Goal: Information Seeking & Learning: Learn about a topic

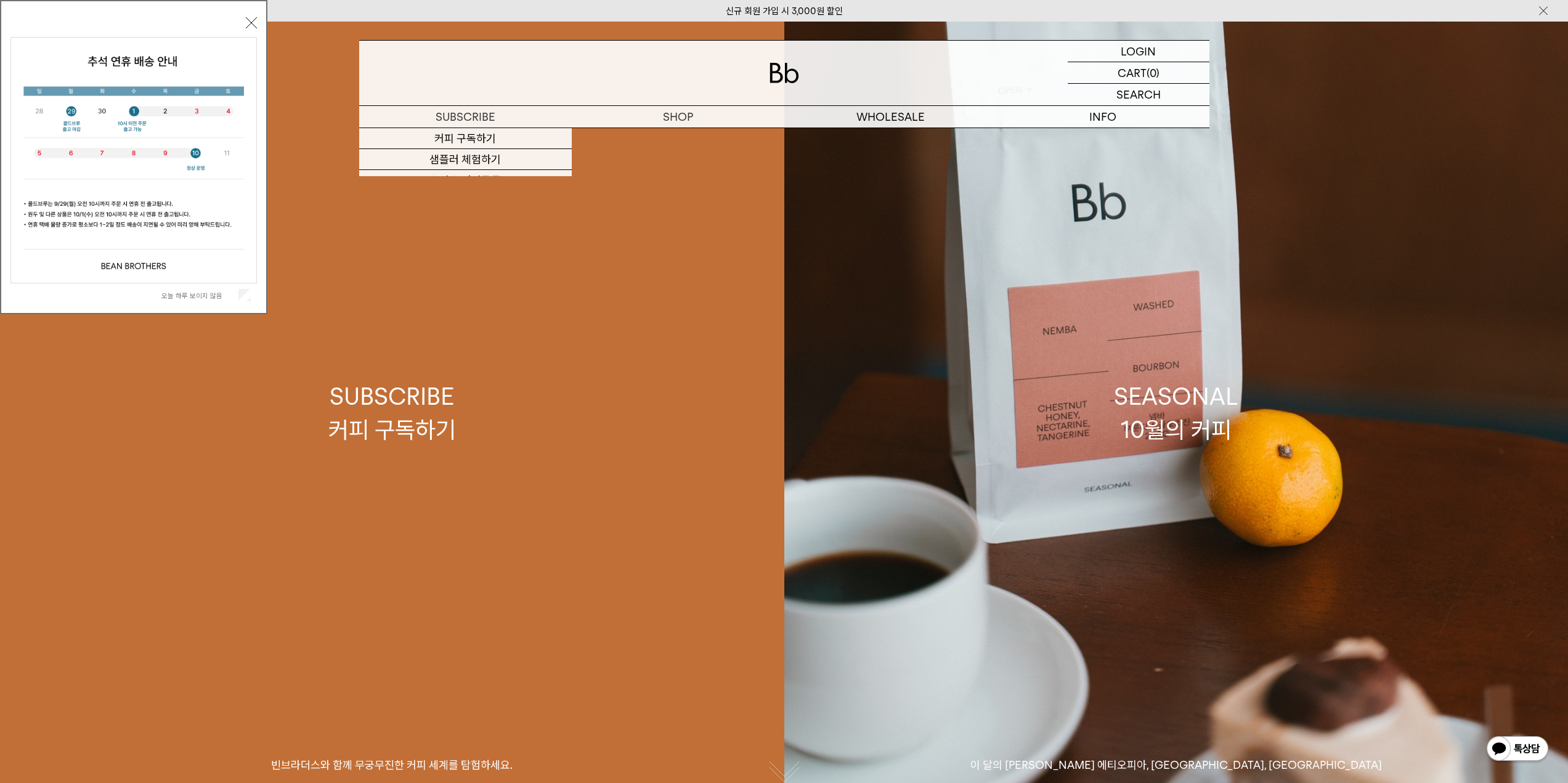
click at [677, 134] on link "SUBSCRIBE 커피 구독하기 빈브라더스와 함께 무궁무진한 커피 세계를 탐험하세요." at bounding box center [392, 412] width 784 height 783
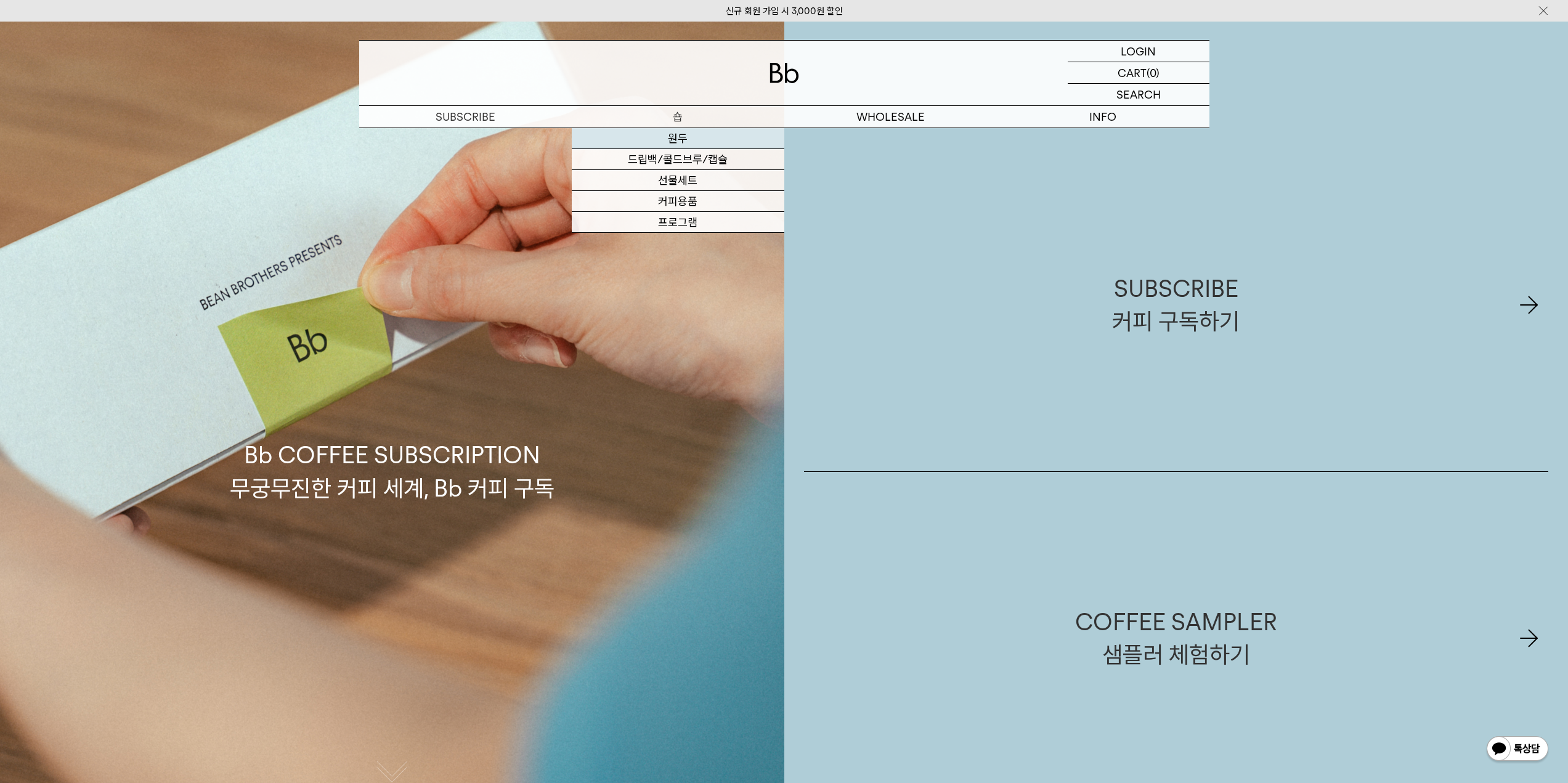
click at [682, 143] on link "원두" at bounding box center [678, 138] width 212 height 21
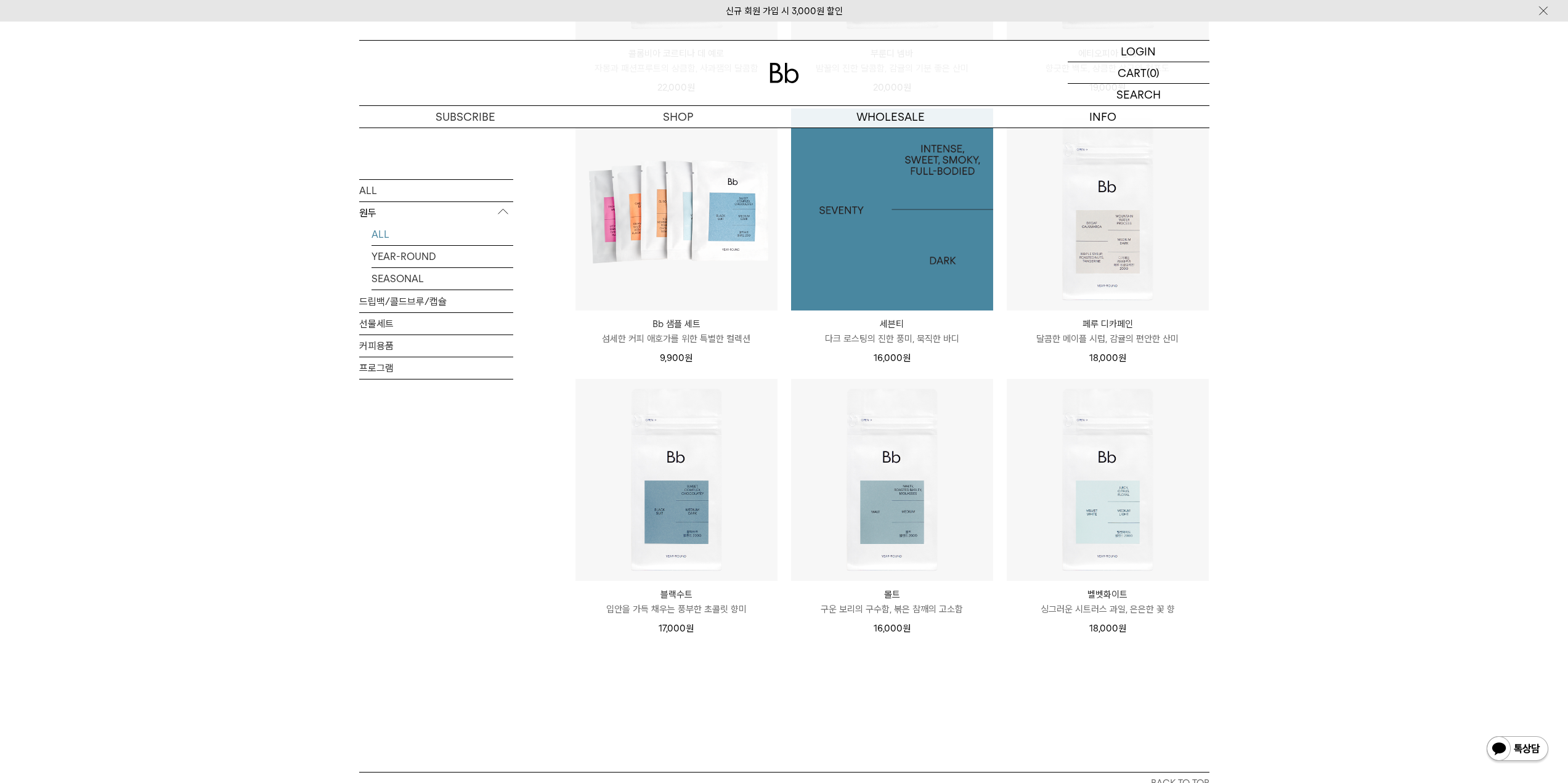
scroll to position [739, 0]
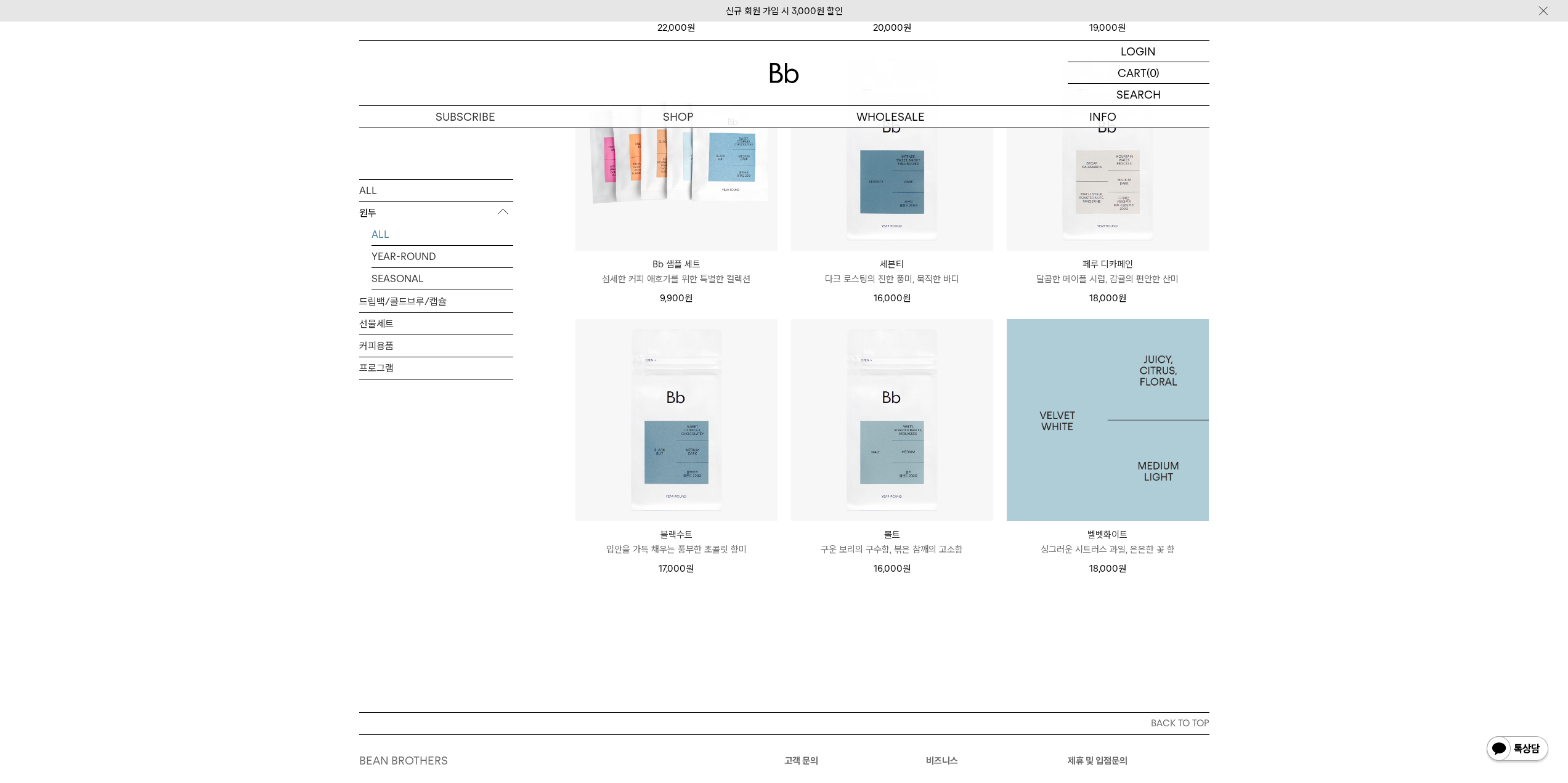
click at [1077, 390] on img at bounding box center [1107, 420] width 202 height 202
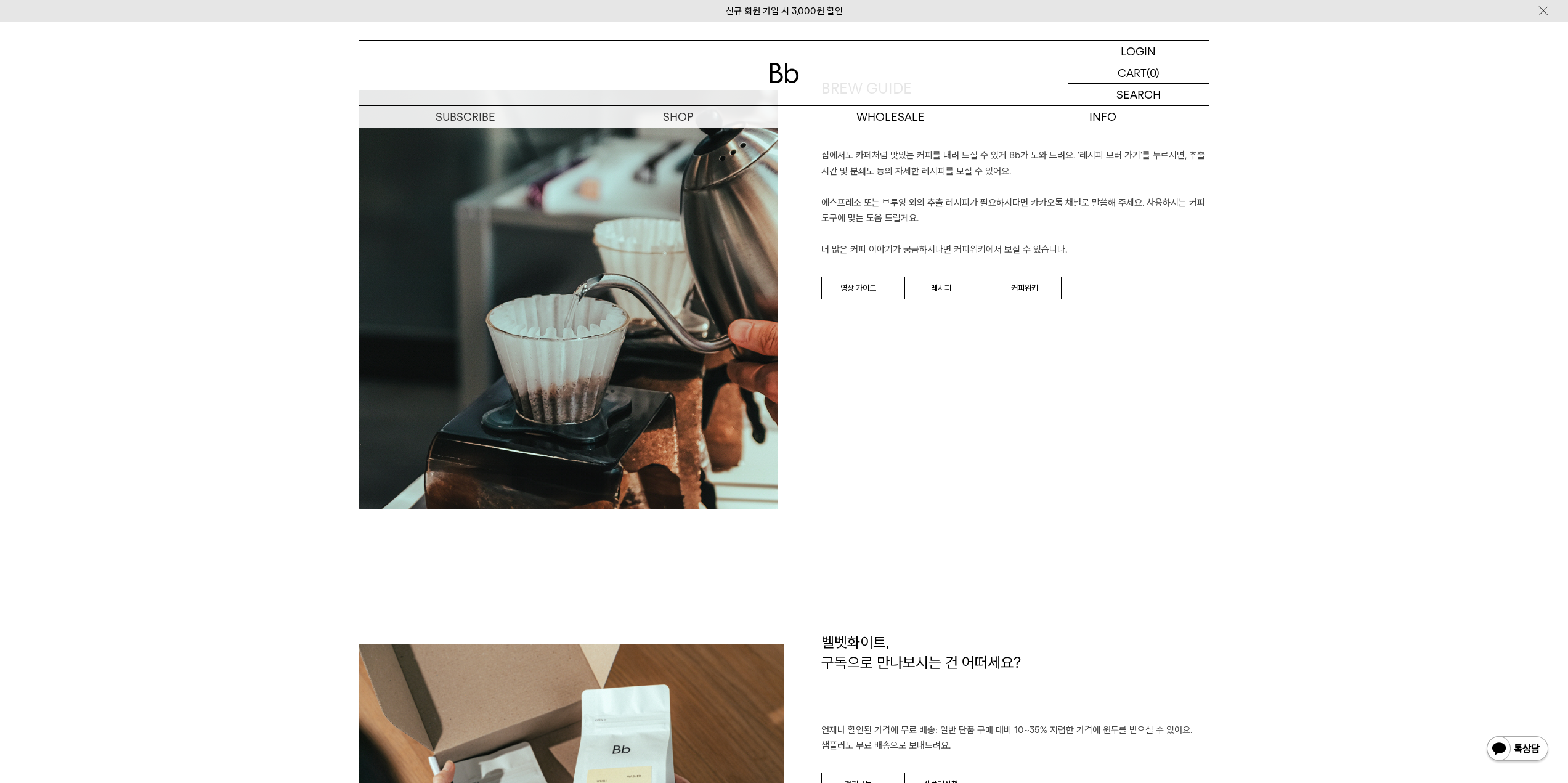
scroll to position [1356, 0]
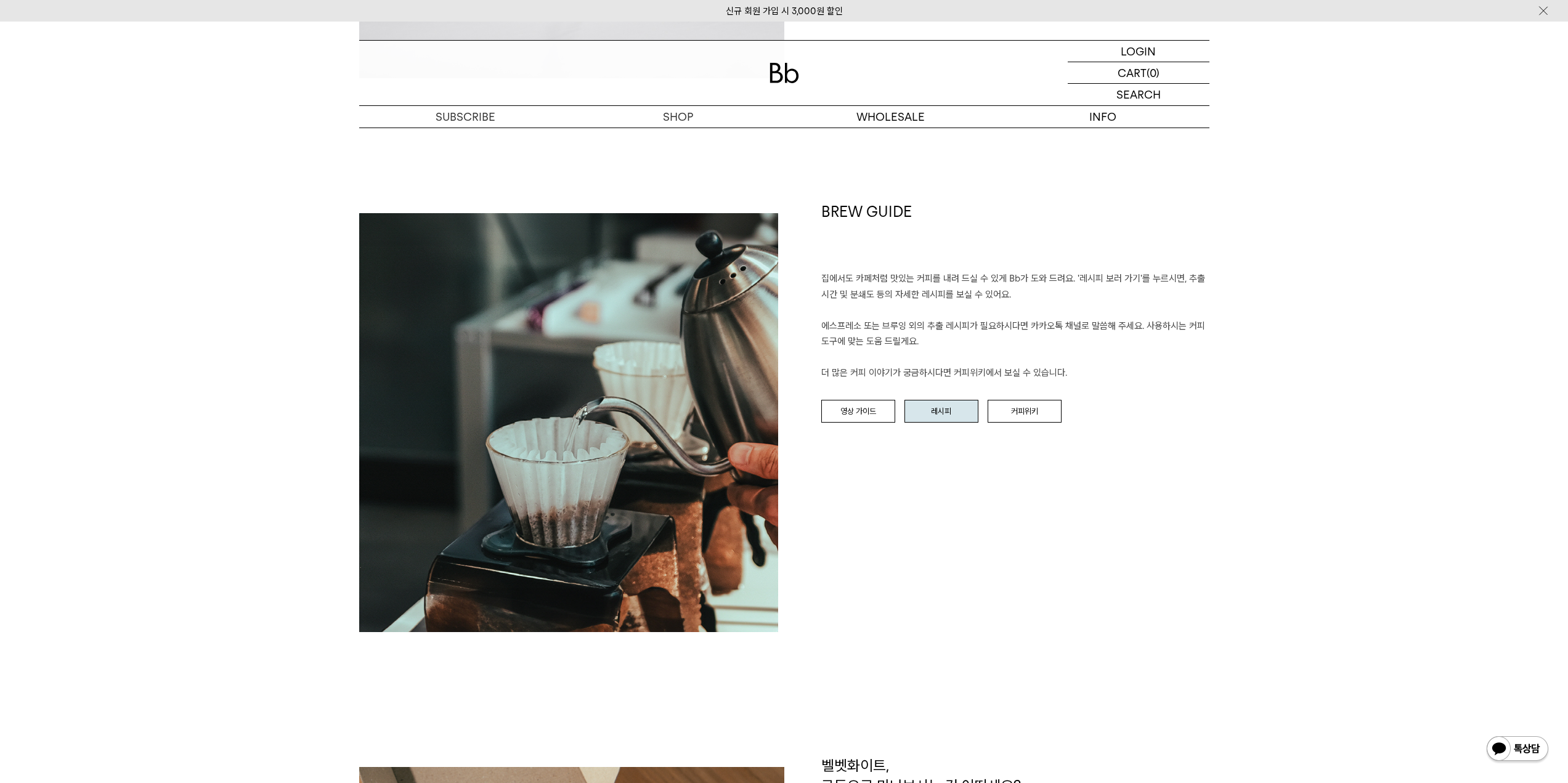
click at [965, 417] on link "레시피" at bounding box center [942, 412] width 74 height 23
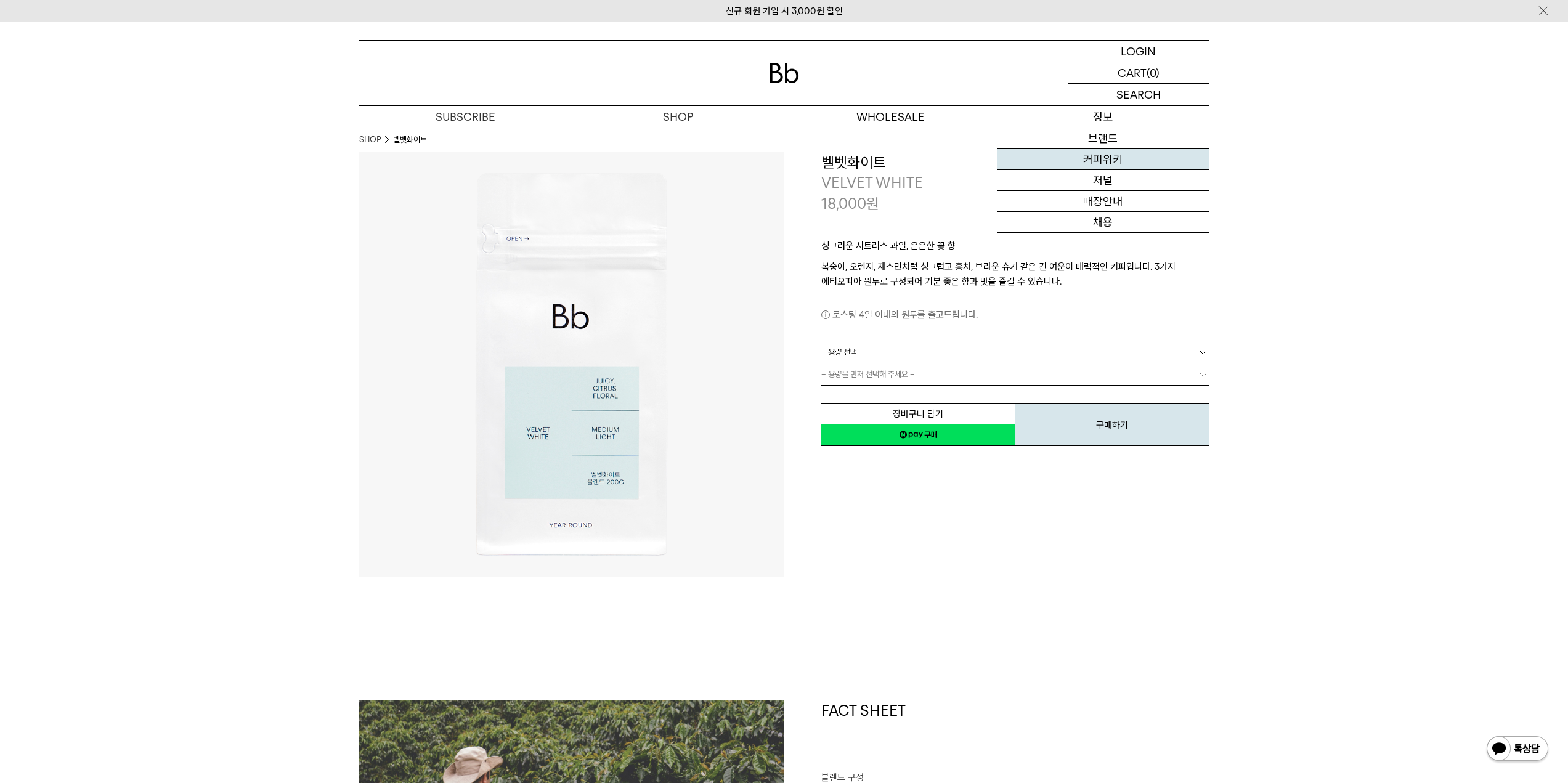
click at [1108, 165] on link "커피위키" at bounding box center [1103, 159] width 212 height 21
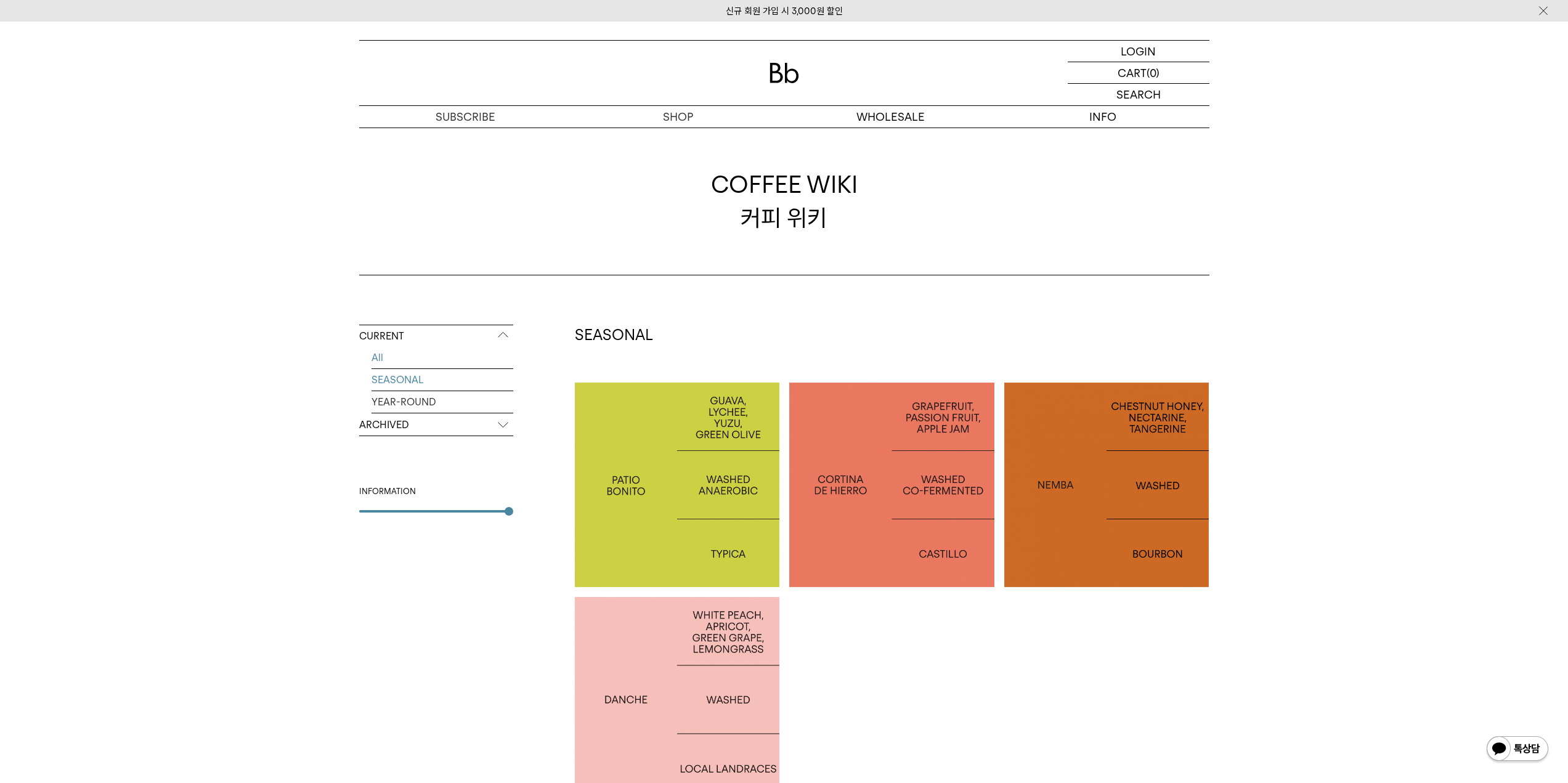
click at [428, 380] on link "SEASONAL" at bounding box center [442, 380] width 142 height 21
click at [411, 425] on p "ARCHIVED" at bounding box center [435, 425] width 154 height 22
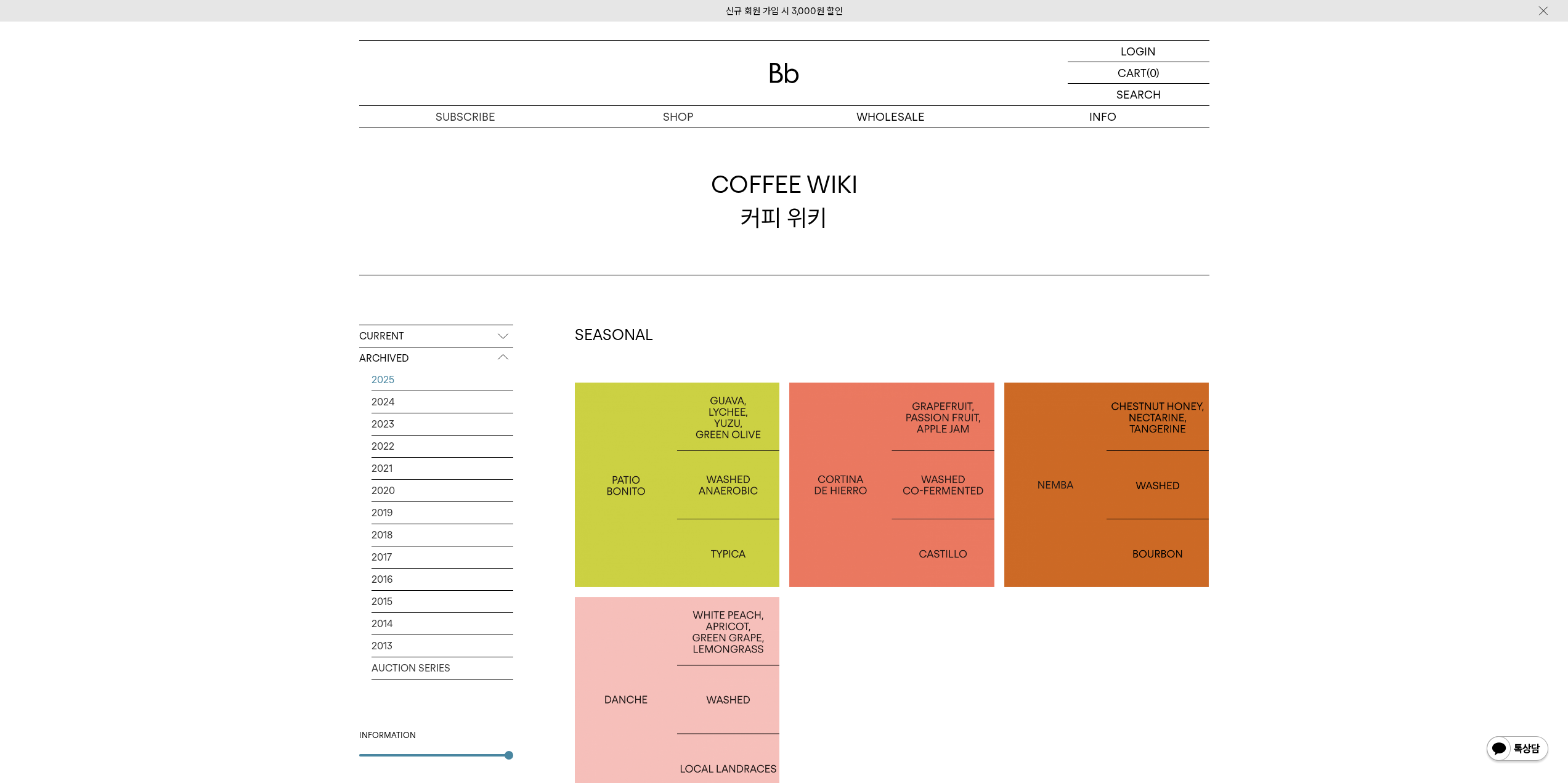
click at [386, 379] on link "2025" at bounding box center [442, 380] width 142 height 21
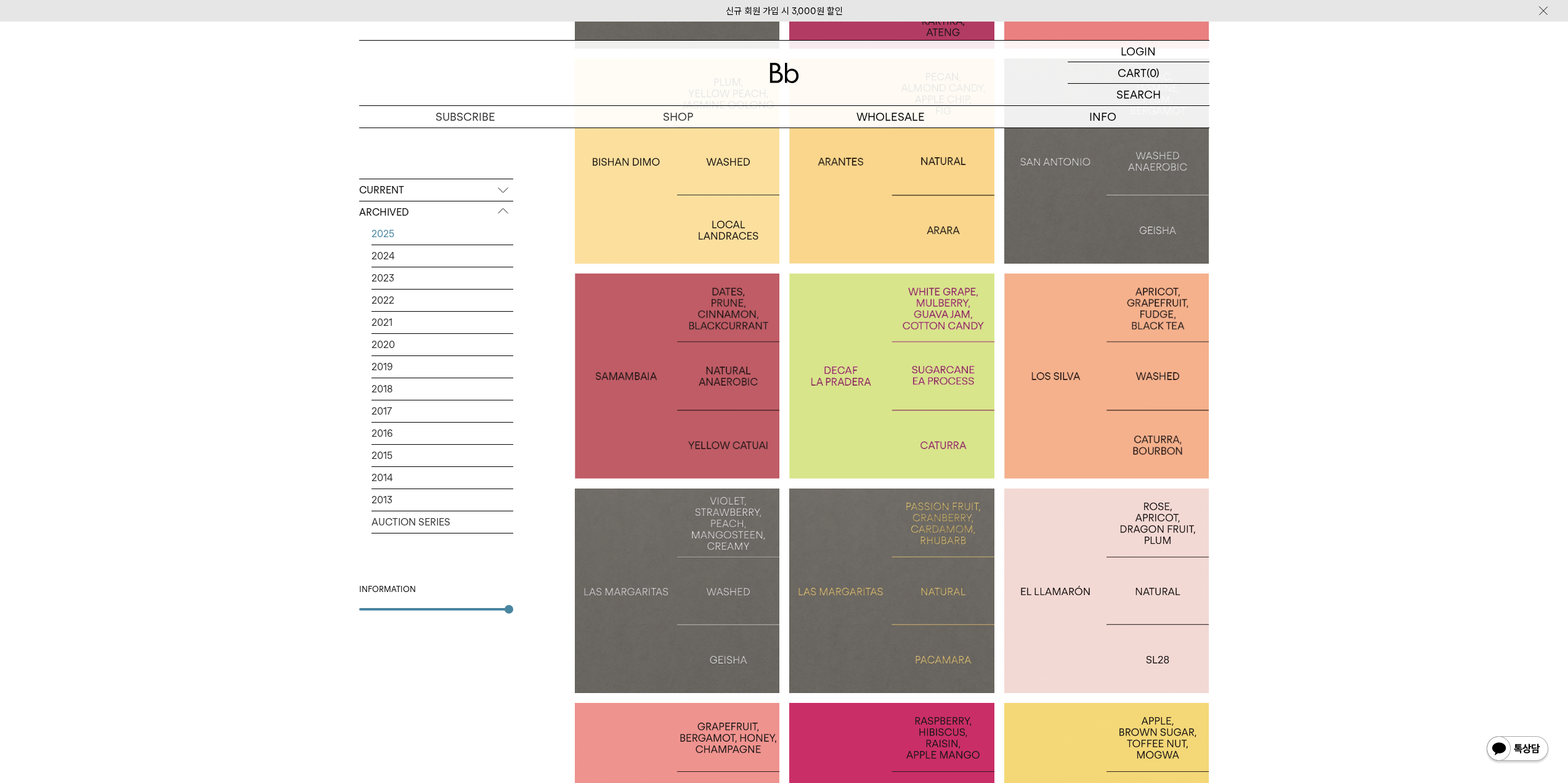
scroll to position [863, 0]
